Goal: Task Accomplishment & Management: Use online tool/utility

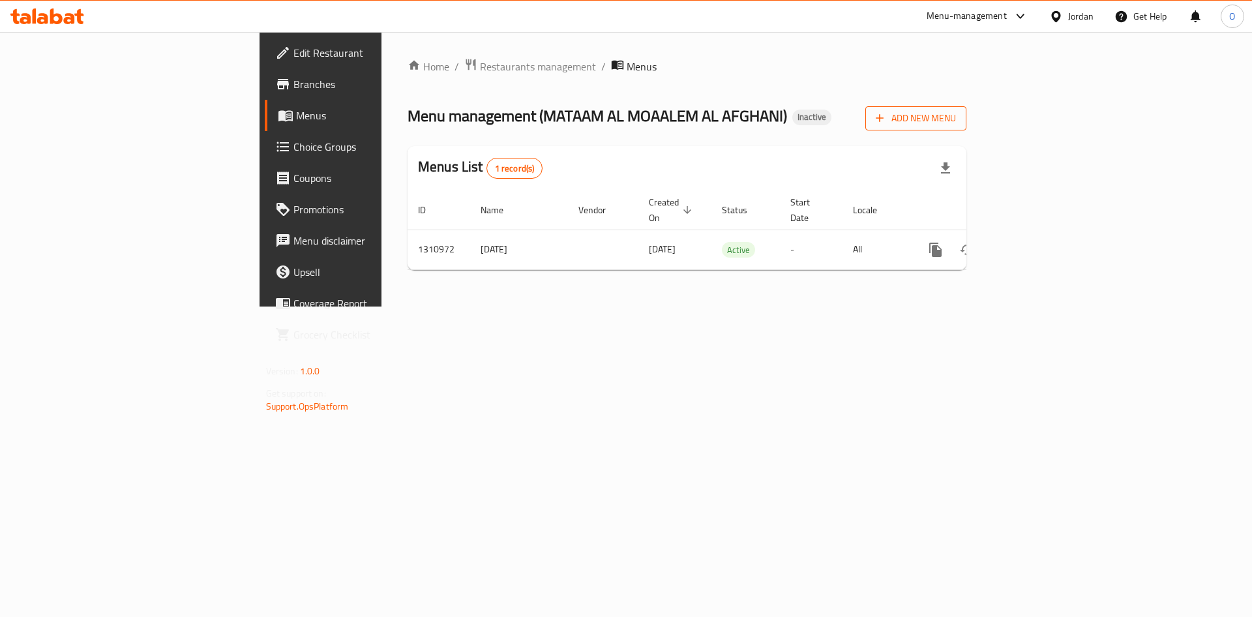
click at [956, 125] on span "Add New Menu" at bounding box center [916, 118] width 80 height 16
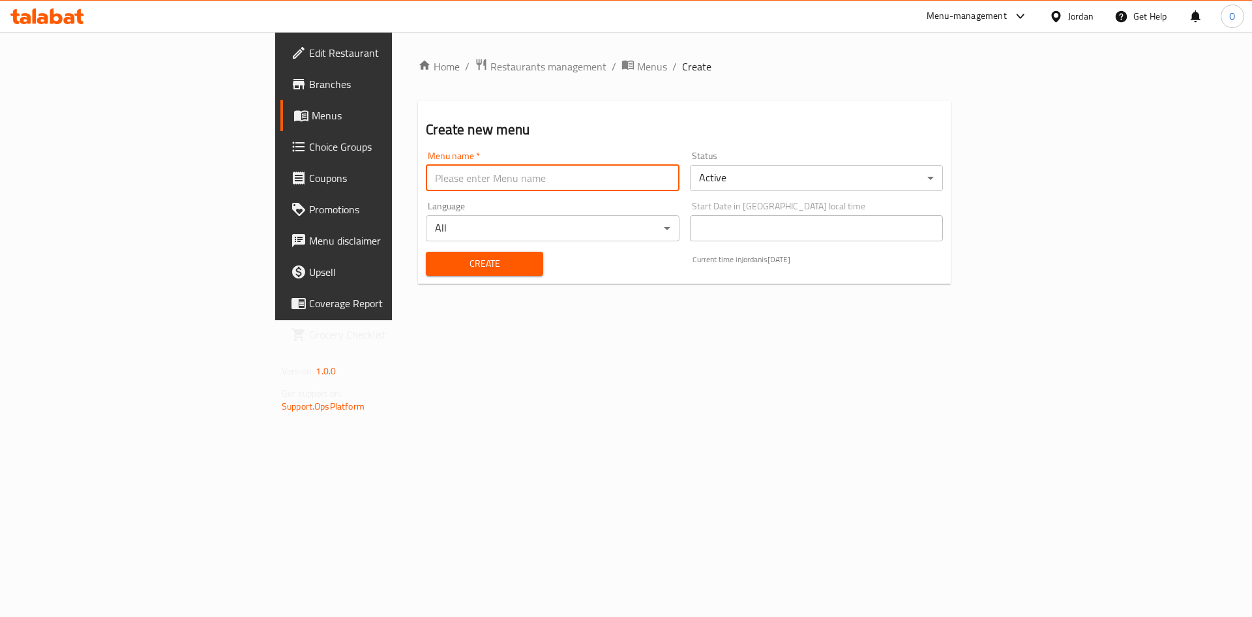
click at [511, 178] on input "text" at bounding box center [552, 178] width 253 height 26
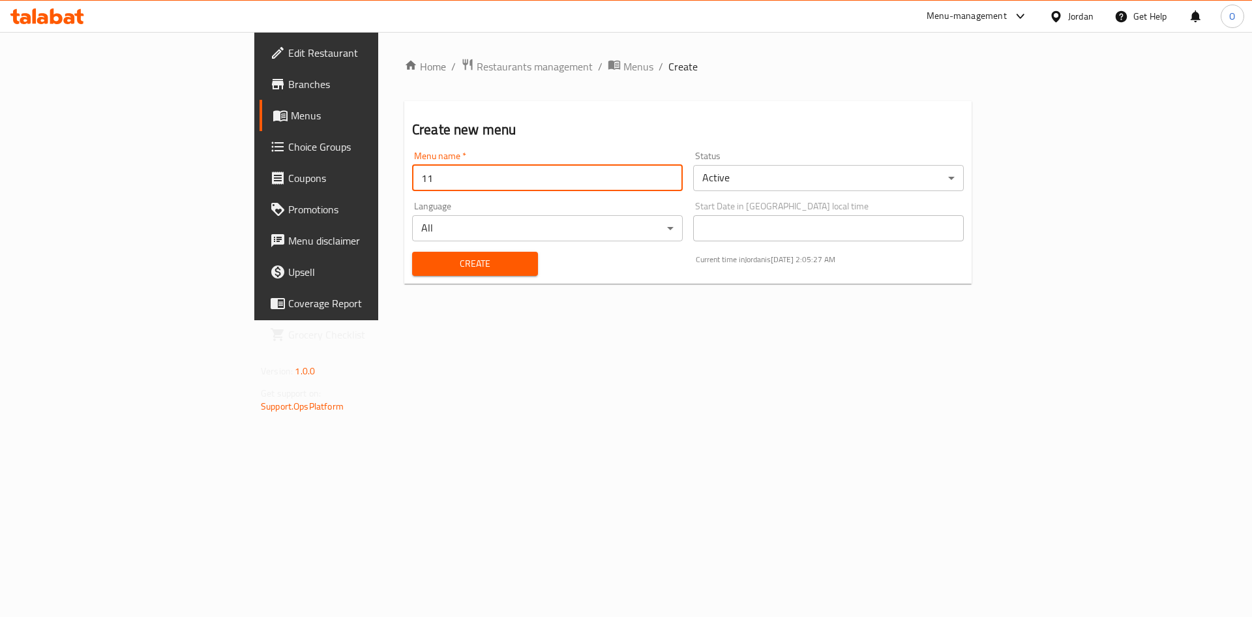
type input "1"
type input "[DATE]"
click at [412, 252] on button "Create" at bounding box center [475, 264] width 126 height 24
click at [624, 61] on span "Menus" at bounding box center [639, 67] width 30 height 16
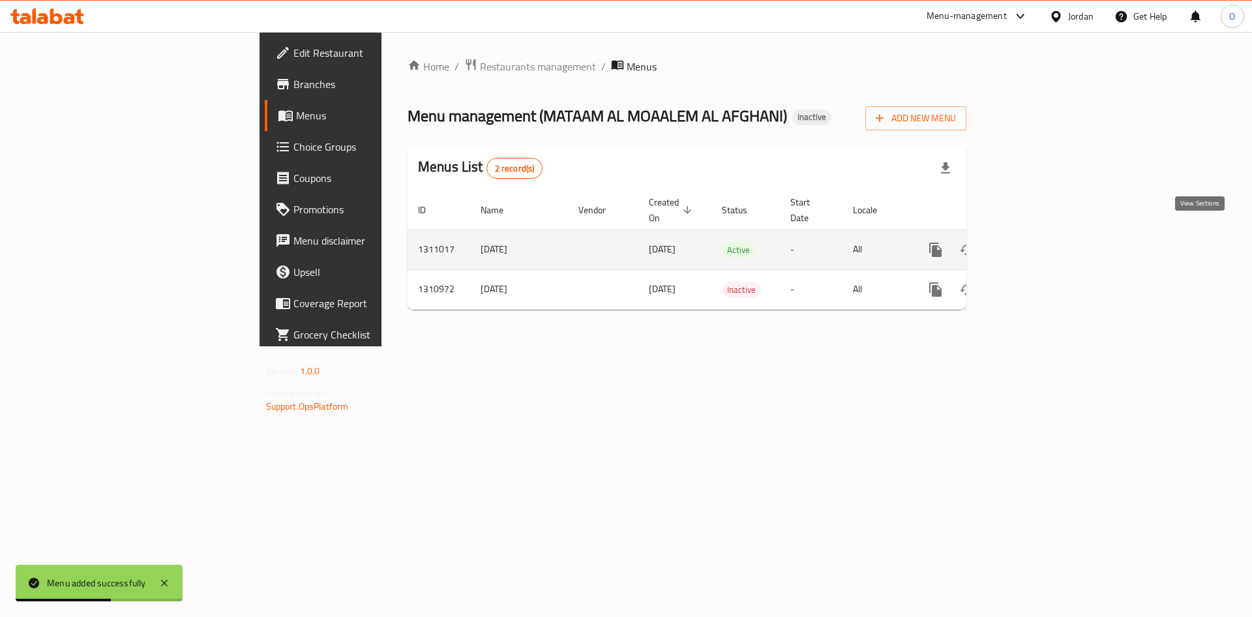
click at [1045, 243] on link "enhanced table" at bounding box center [1029, 249] width 31 height 31
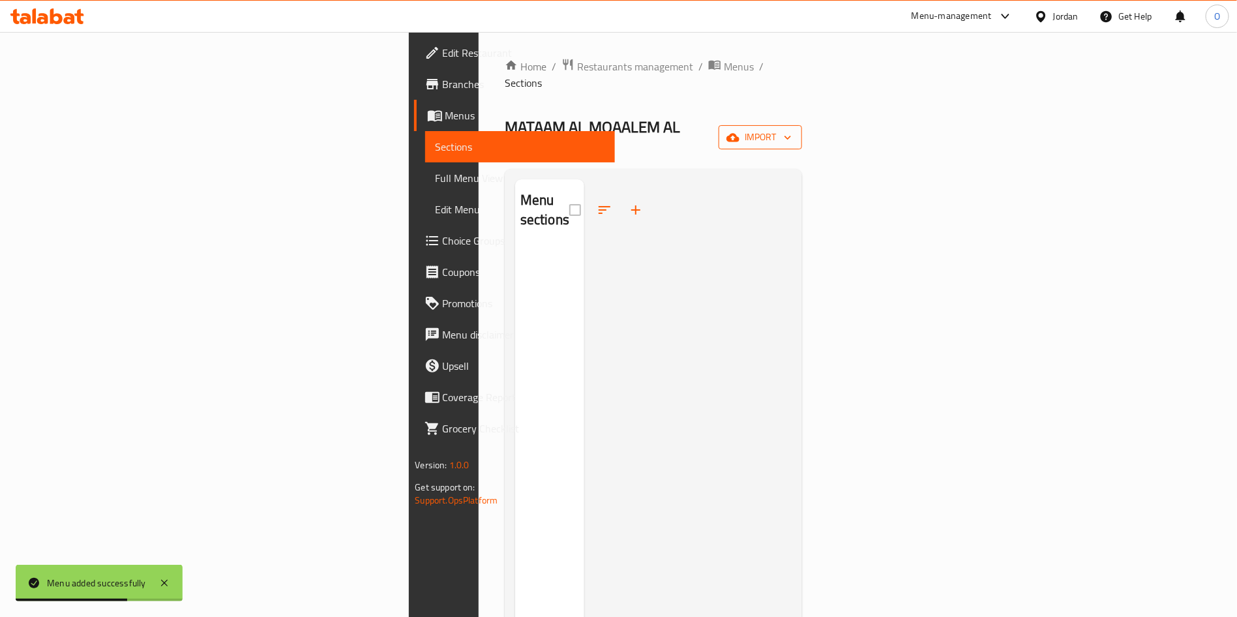
click at [802, 125] on button "import" at bounding box center [760, 137] width 83 height 24
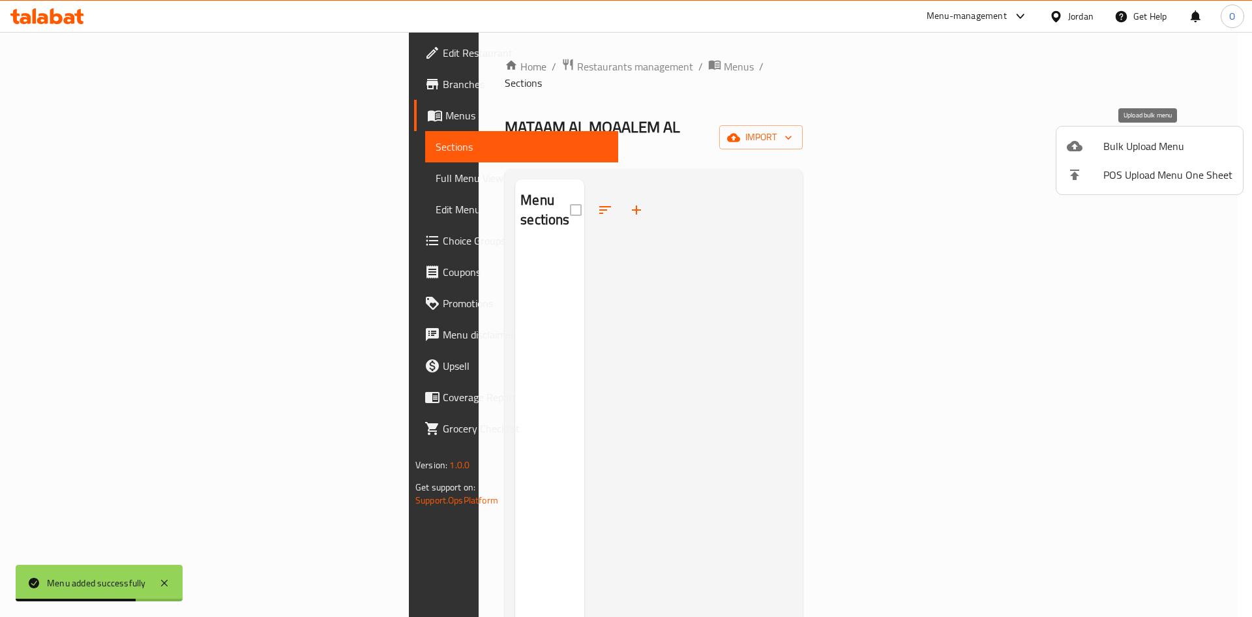
click at [1094, 142] on div at bounding box center [1085, 146] width 37 height 16
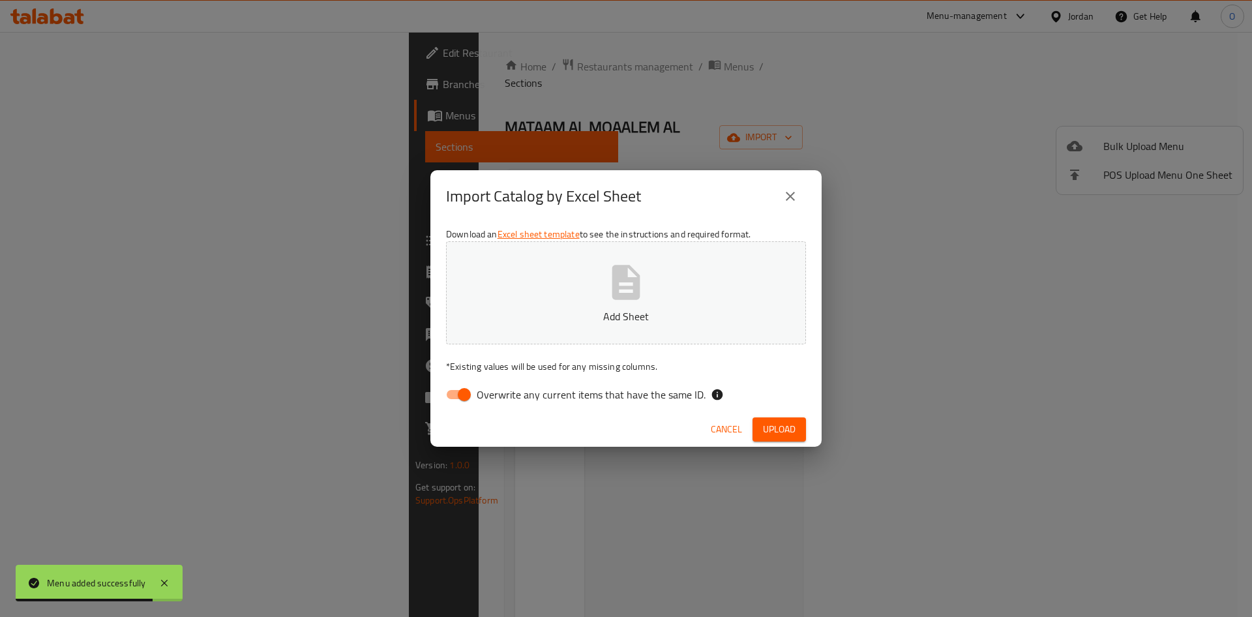
click at [456, 395] on input "Overwrite any current items that have the same ID." at bounding box center [464, 394] width 74 height 25
checkbox input "false"
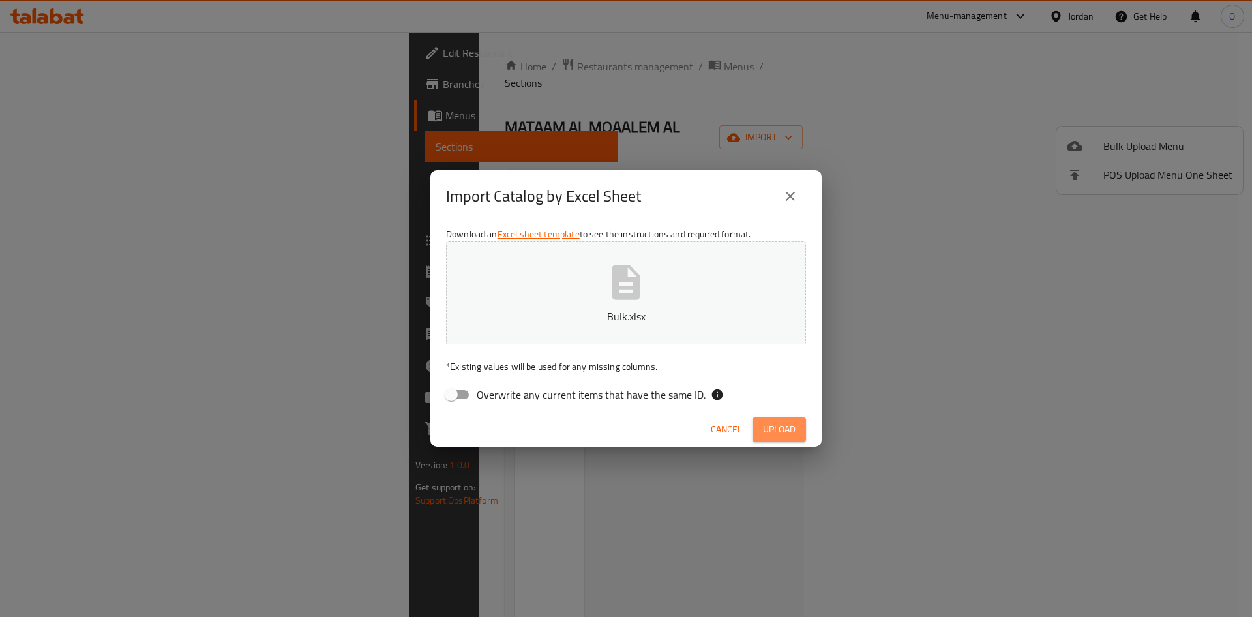
drag, startPoint x: 777, startPoint y: 431, endPoint x: 775, endPoint y: 614, distance: 183.3
click at [777, 441] on button "Upload" at bounding box center [779, 429] width 53 height 24
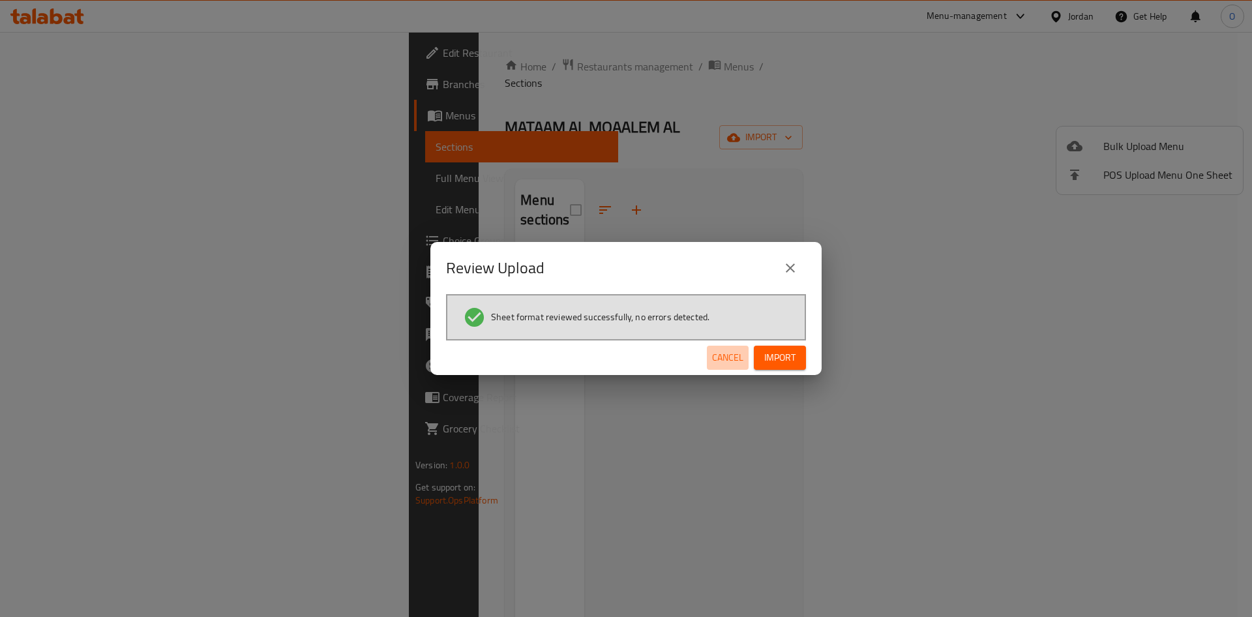
click at [729, 355] on span "Cancel" at bounding box center [727, 358] width 31 height 16
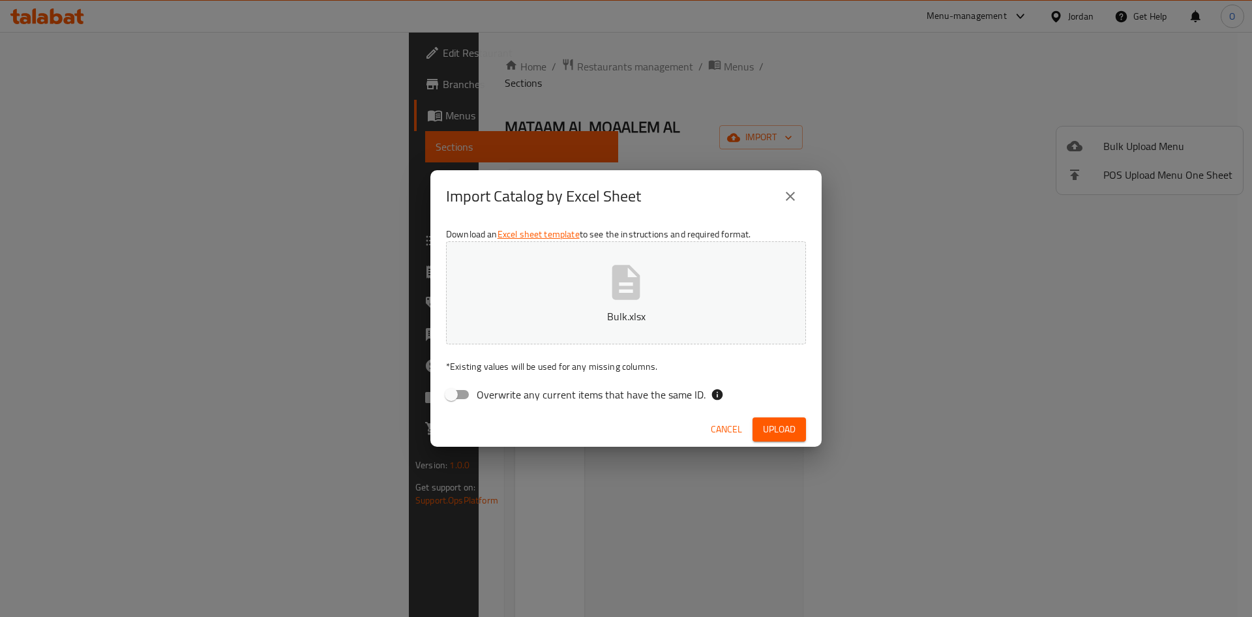
click at [726, 435] on span "Cancel" at bounding box center [726, 429] width 31 height 16
